Goal: Task Accomplishment & Management: Manage account settings

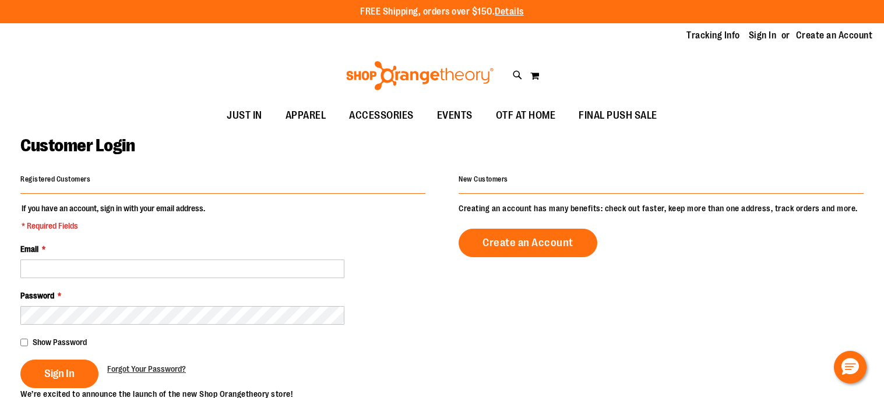
click at [114, 265] on input "Email *" at bounding box center [182, 269] width 324 height 19
type input "**********"
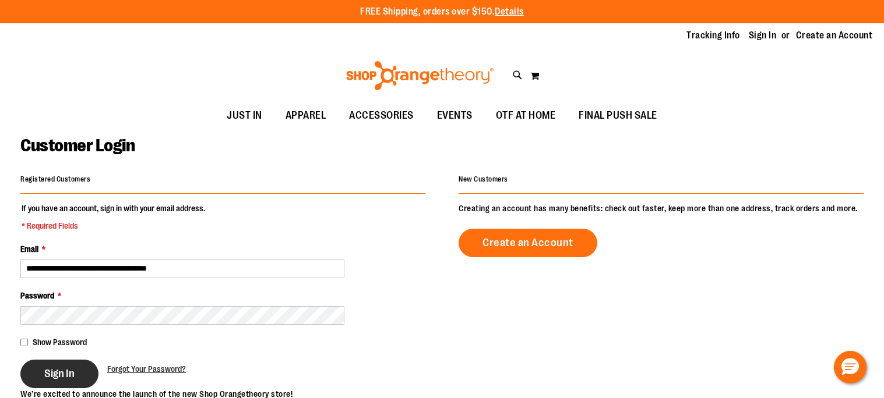
click at [43, 373] on button "Sign In" at bounding box center [59, 374] width 78 height 29
